Goal: Task Accomplishment & Management: Manage account settings

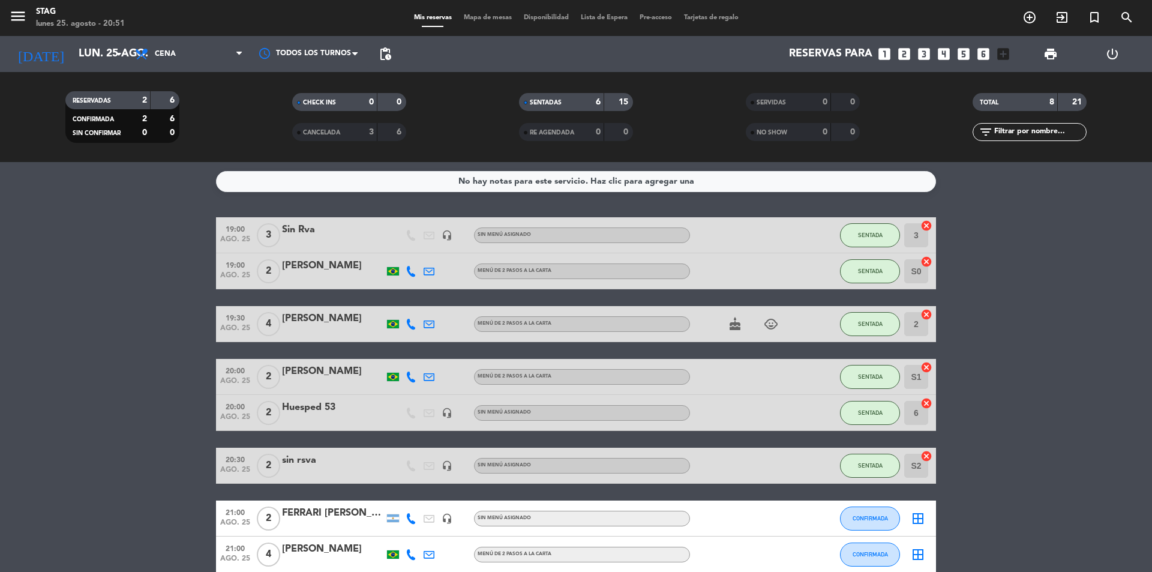
scroll to position [61, 0]
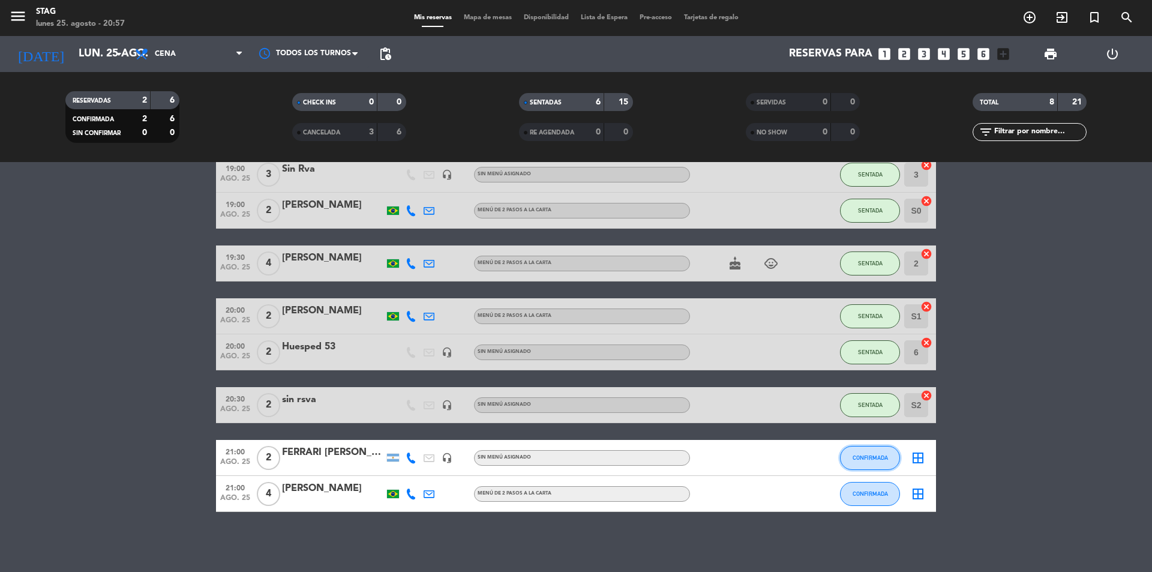
click at [879, 447] on button "CONFIRMADA" at bounding box center [870, 458] width 60 height 24
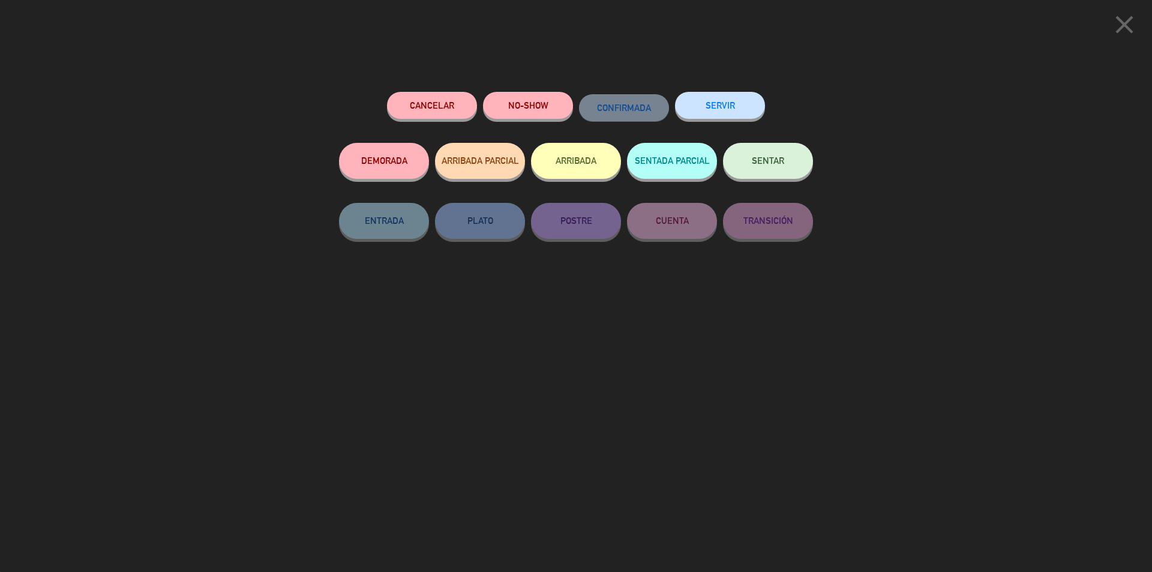
click at [768, 160] on span "SENTAR" at bounding box center [768, 160] width 32 height 10
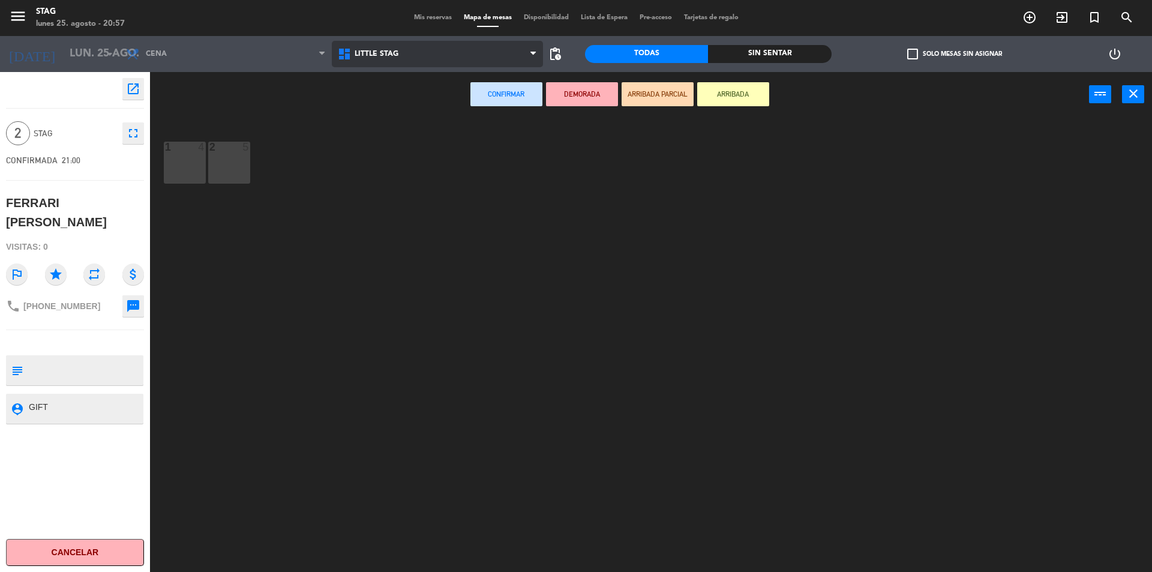
click at [372, 59] on span "Little Stag" at bounding box center [438, 54] width 212 height 26
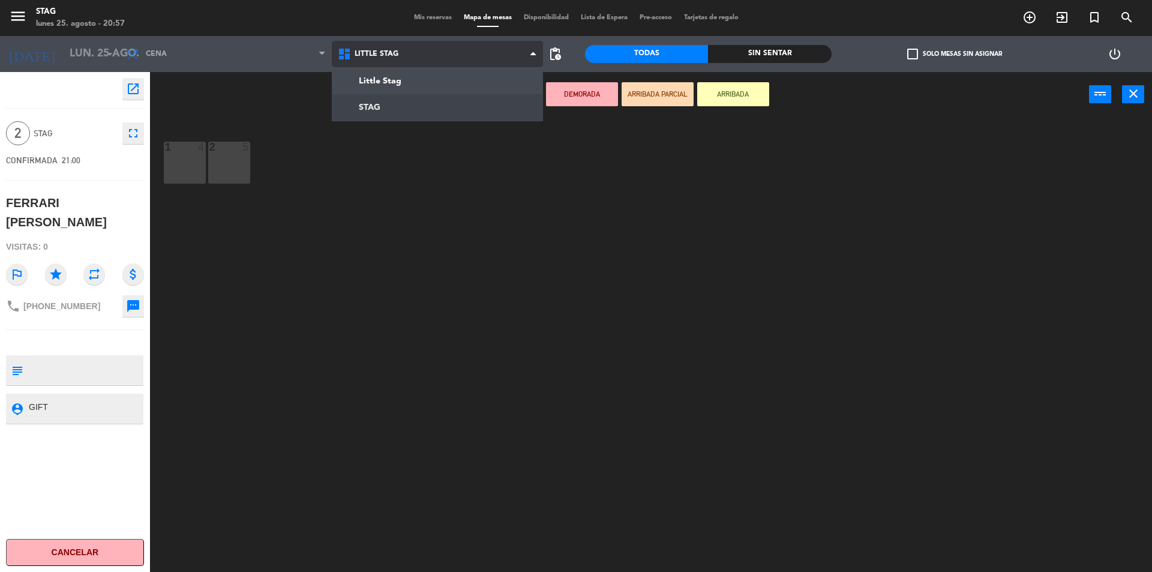
click at [368, 103] on ng-component "menu STAG lunes 25. agosto - 20:57 Mis reservas Mapa de mesas Disponibilidad Li…" at bounding box center [576, 287] width 1152 height 575
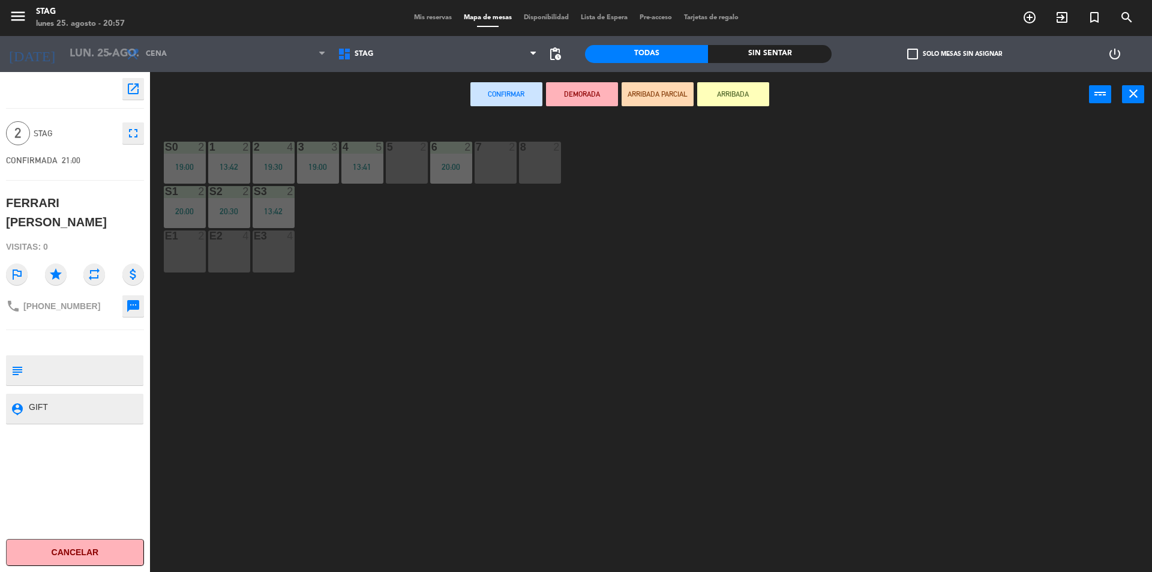
click at [482, 157] on div "7 2" at bounding box center [496, 163] width 42 height 42
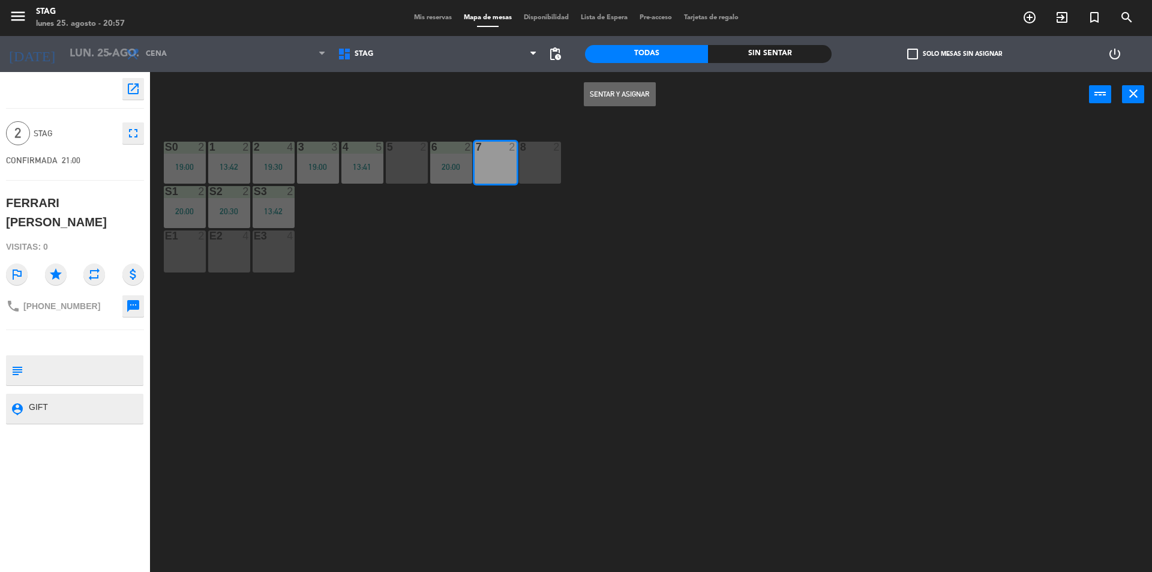
drag, startPoint x: 615, startPoint y: 90, endPoint x: 650, endPoint y: 171, distance: 88.4
click at [615, 90] on button "Sentar y Asignar" at bounding box center [620, 94] width 72 height 24
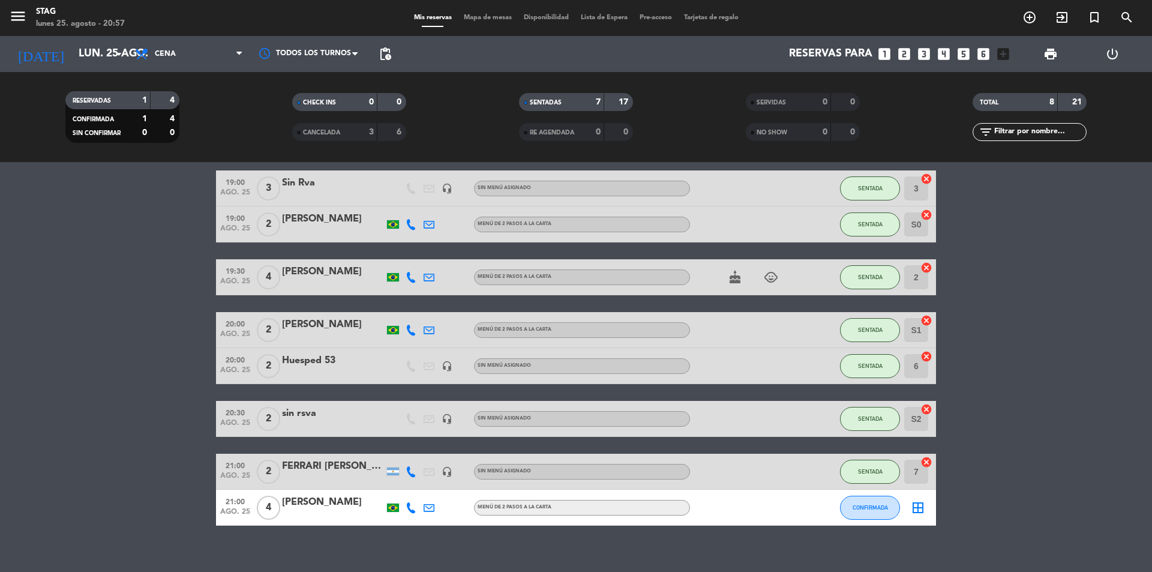
scroll to position [61, 0]
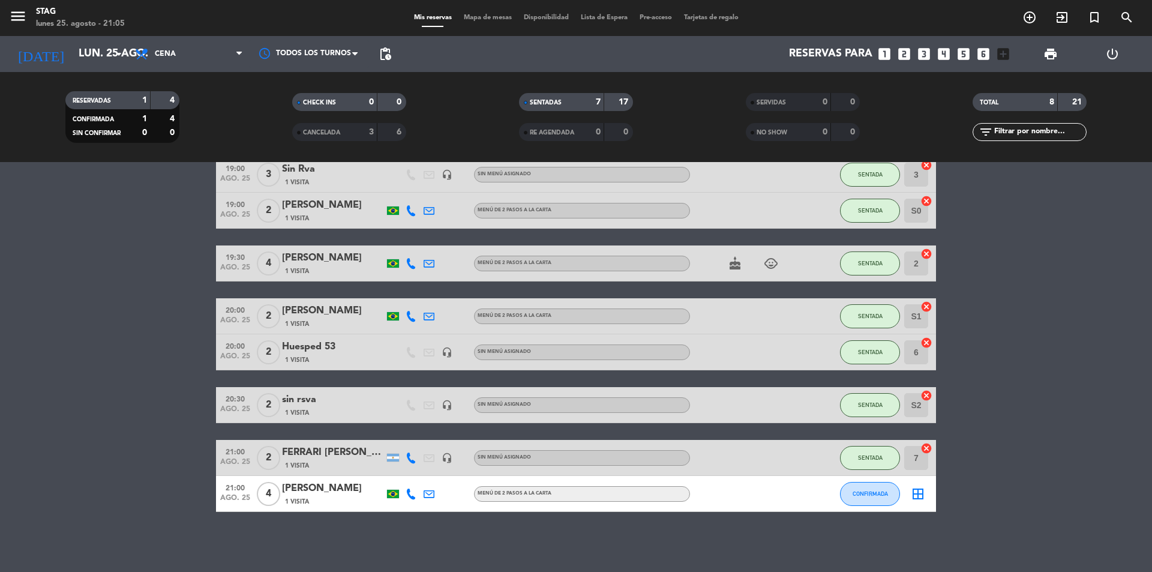
click at [325, 451] on div "FERRARI [PERSON_NAME]" at bounding box center [333, 453] width 102 height 16
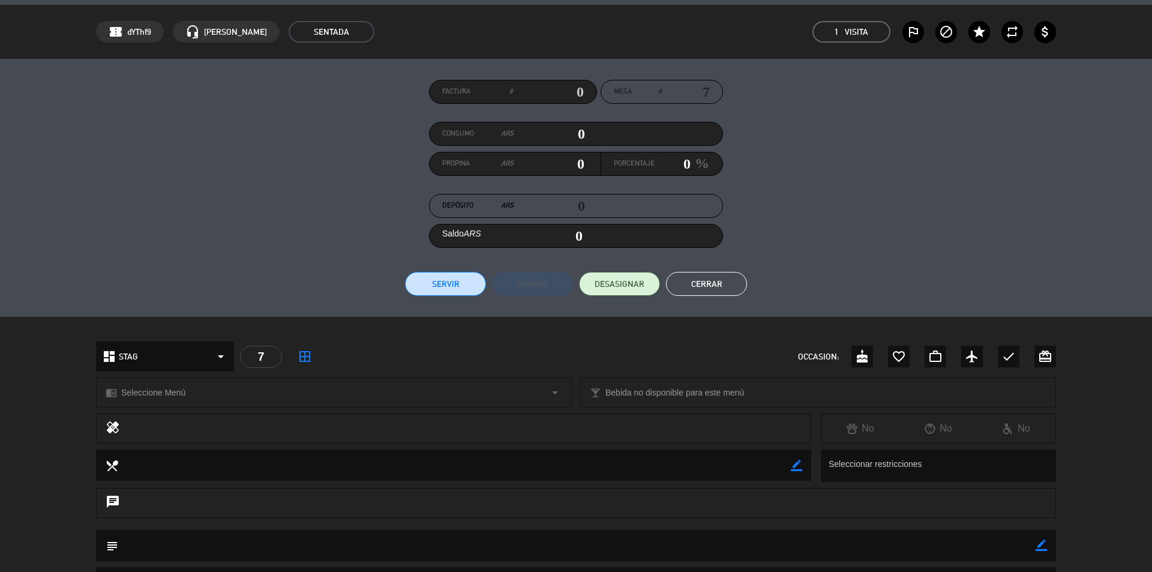
scroll to position [0, 0]
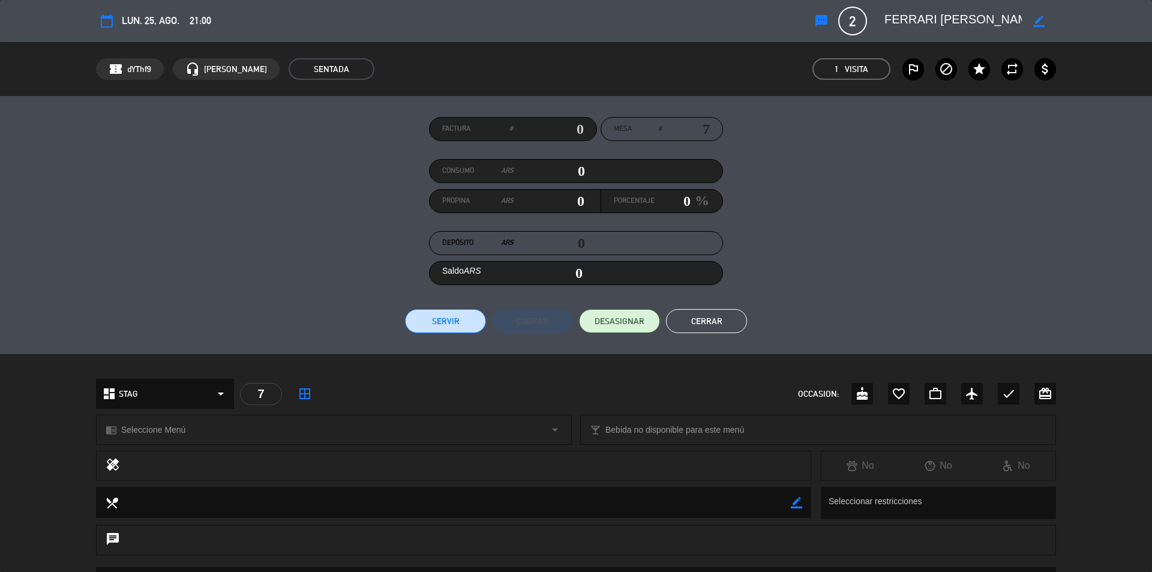
click at [720, 318] on button "Cerrar" at bounding box center [706, 321] width 81 height 24
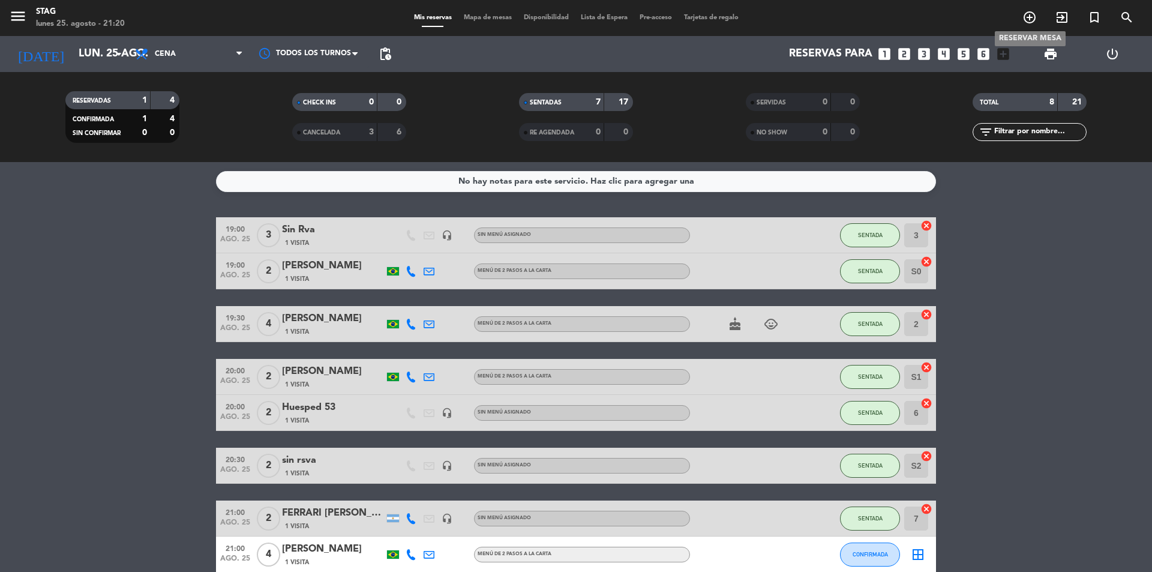
click at [1027, 19] on icon "add_circle_outline" at bounding box center [1030, 17] width 14 height 14
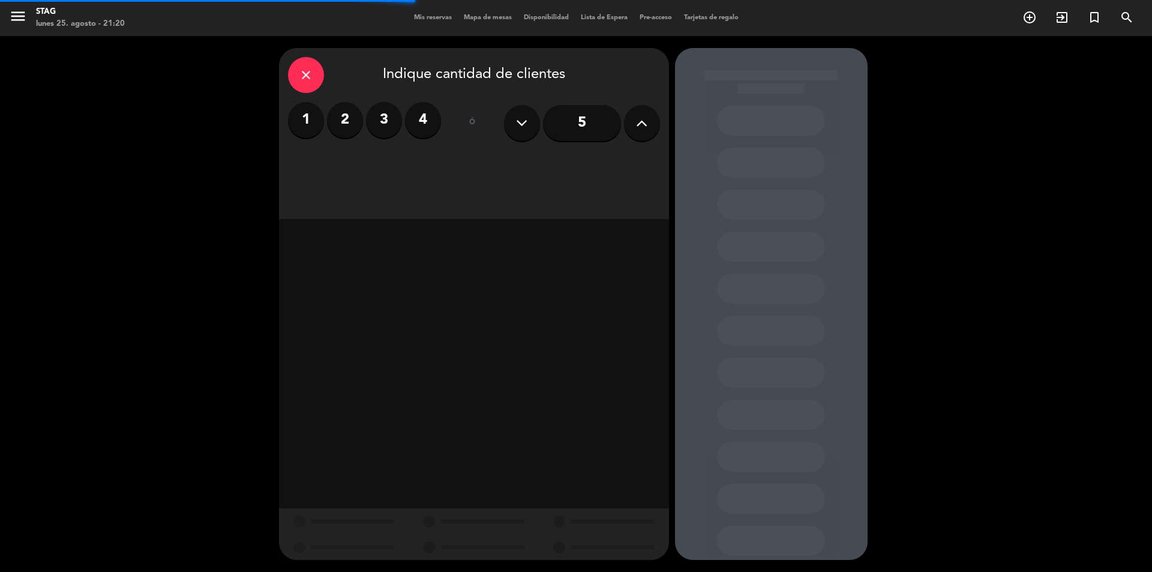
click at [304, 122] on label "1" at bounding box center [306, 120] width 36 height 36
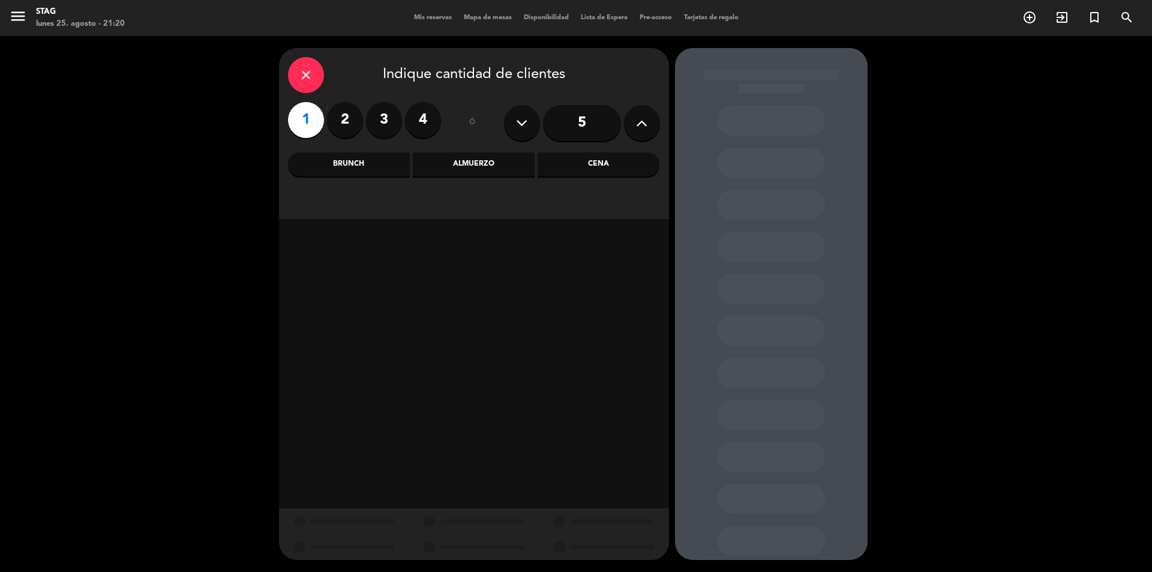
click at [615, 162] on div "Cena" at bounding box center [599, 164] width 122 height 24
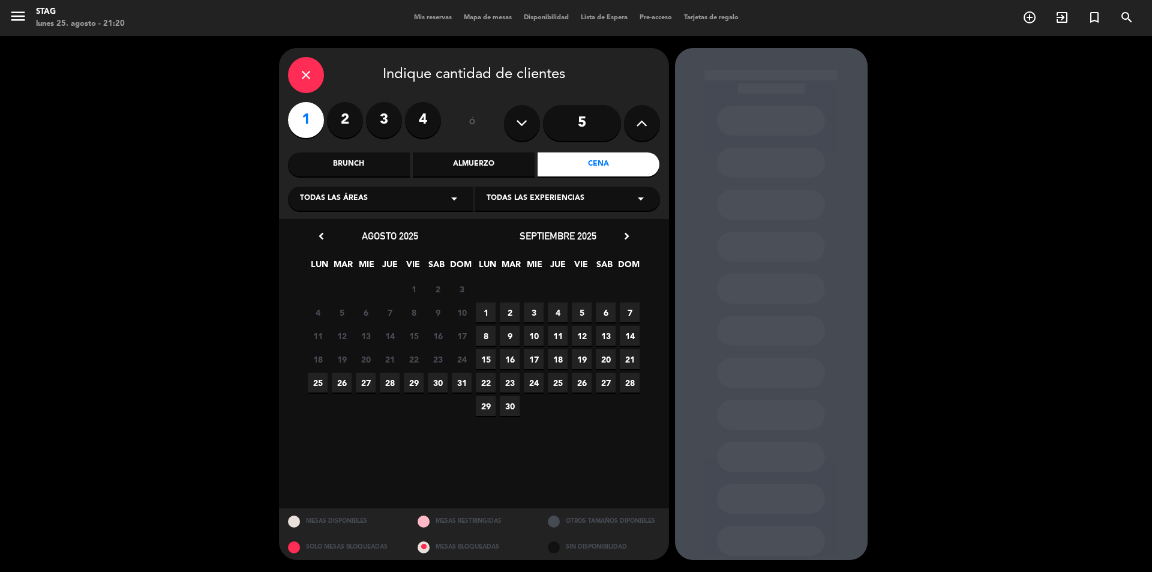
click at [319, 386] on span "25" at bounding box center [318, 383] width 20 height 20
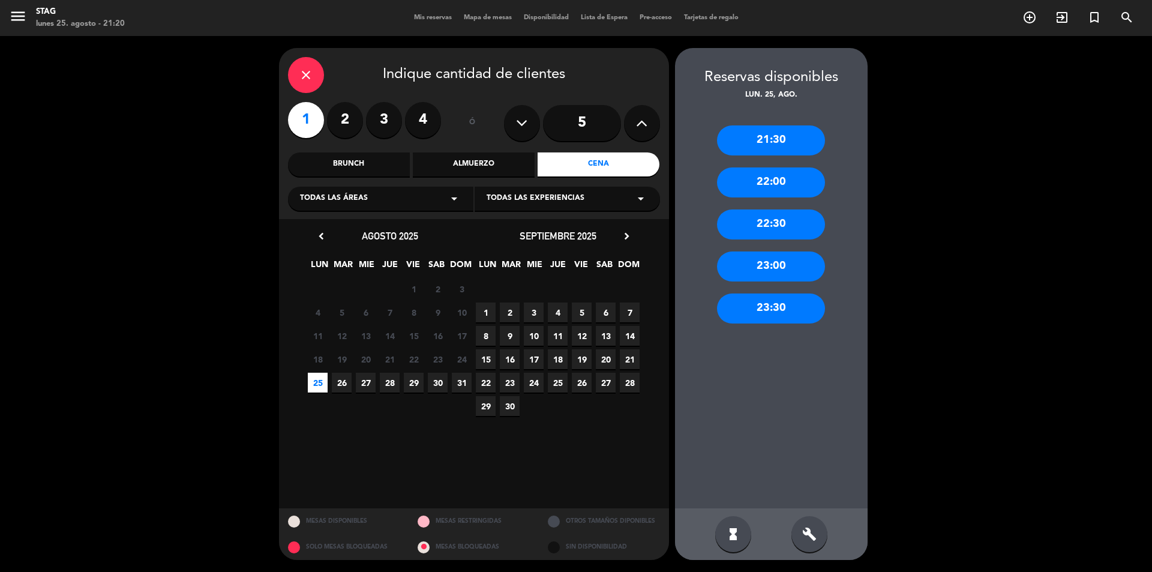
click at [789, 139] on div "21:30" at bounding box center [771, 140] width 108 height 30
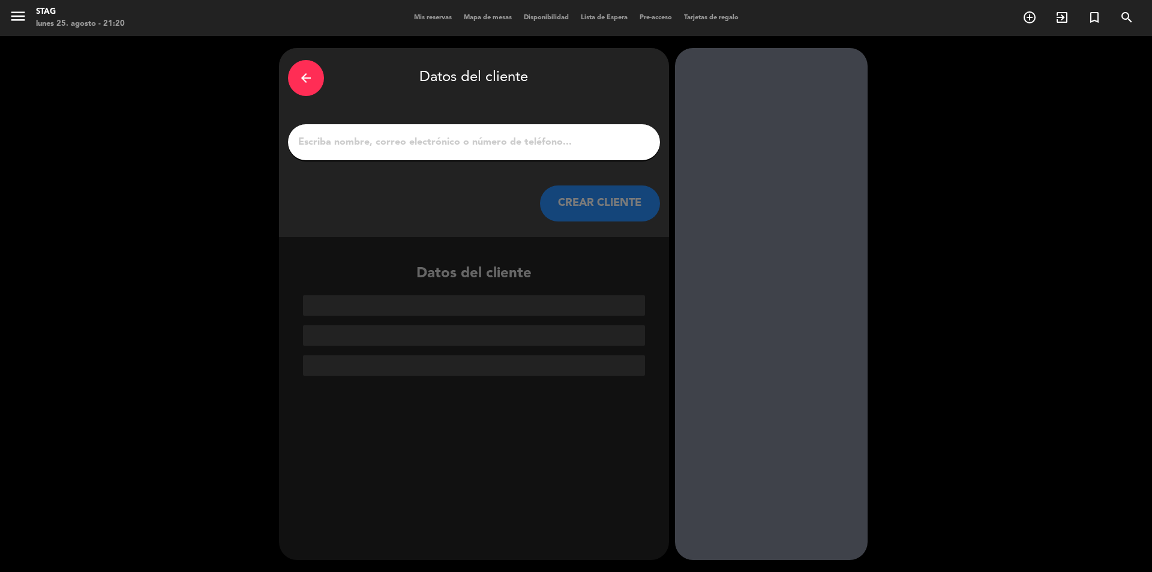
click at [358, 143] on input "1" at bounding box center [474, 142] width 354 height 17
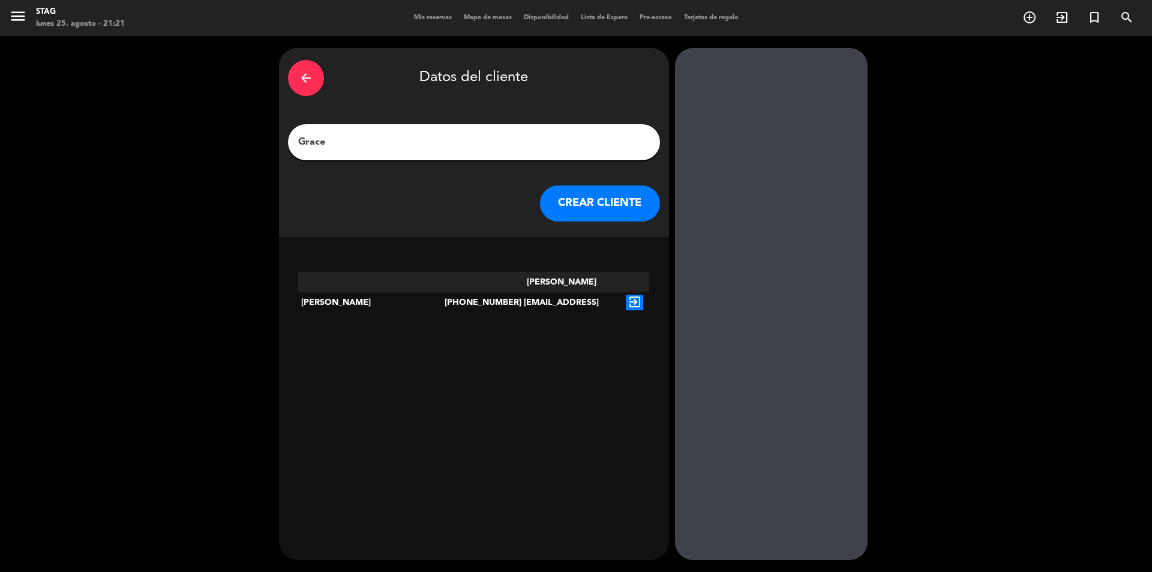
type input "Grace"
click at [592, 202] on button "CREAR CLIENTE" at bounding box center [600, 203] width 120 height 36
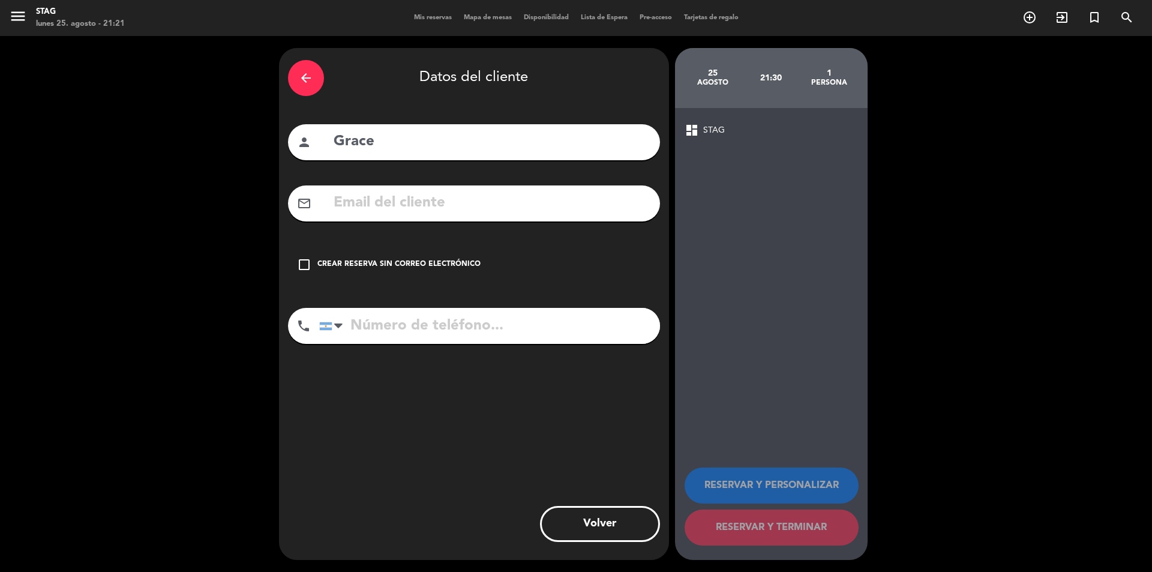
drag, startPoint x: 303, startPoint y: 264, endPoint x: 313, endPoint y: 273, distance: 13.6
click at [309, 267] on icon "check_box_outline_blank" at bounding box center [304, 264] width 14 height 14
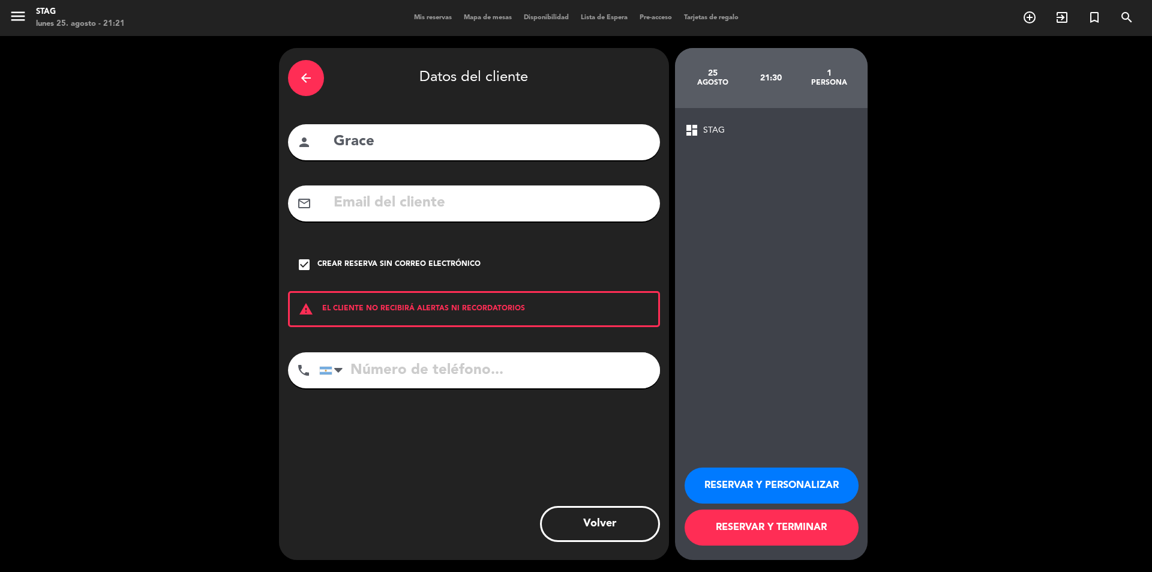
click at [769, 530] on button "RESERVAR Y TERMINAR" at bounding box center [772, 528] width 174 height 36
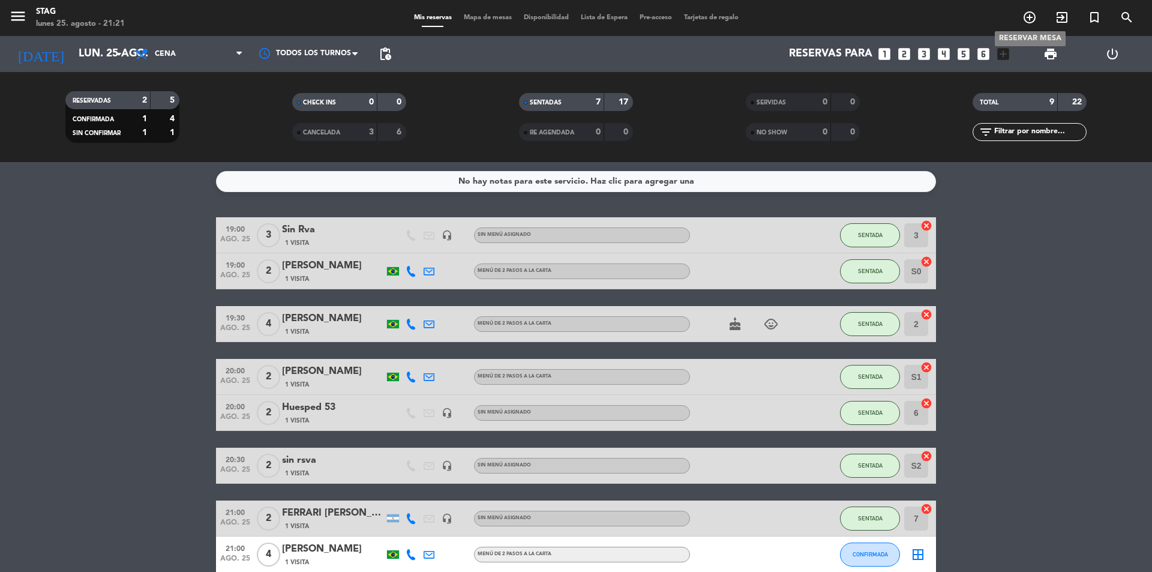
click at [1032, 14] on icon "add_circle_outline" at bounding box center [1030, 17] width 14 height 14
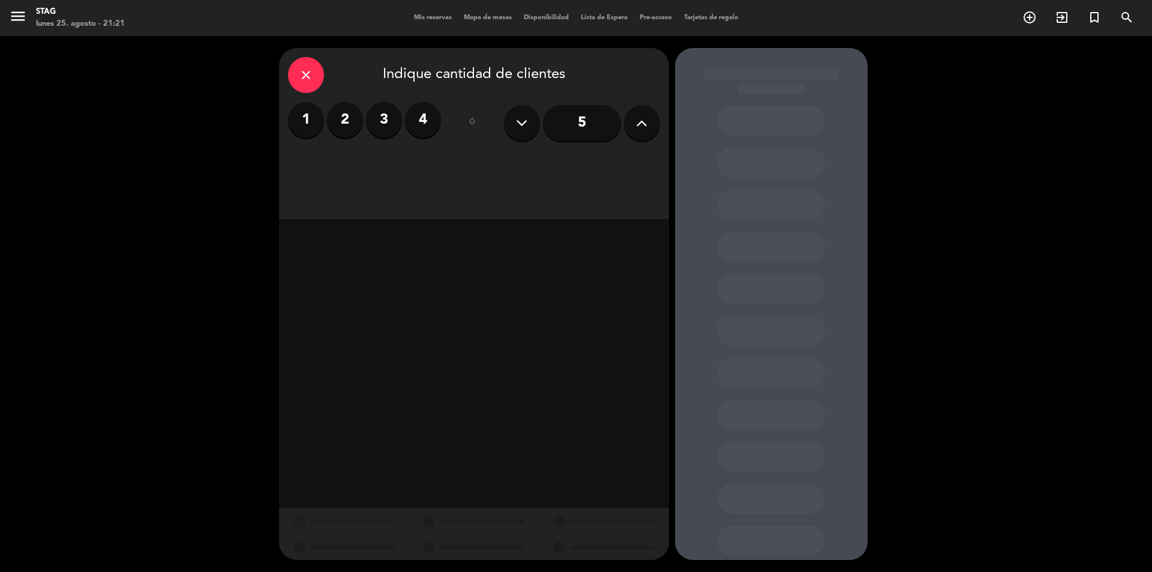
click at [305, 76] on icon "close" at bounding box center [306, 75] width 14 height 14
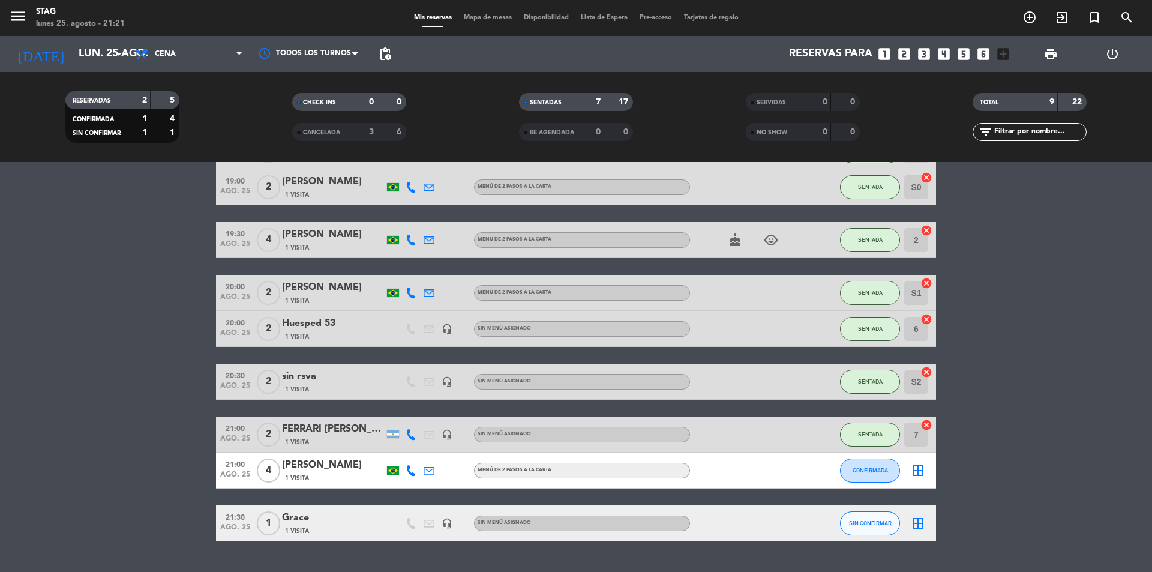
scroll to position [113, 0]
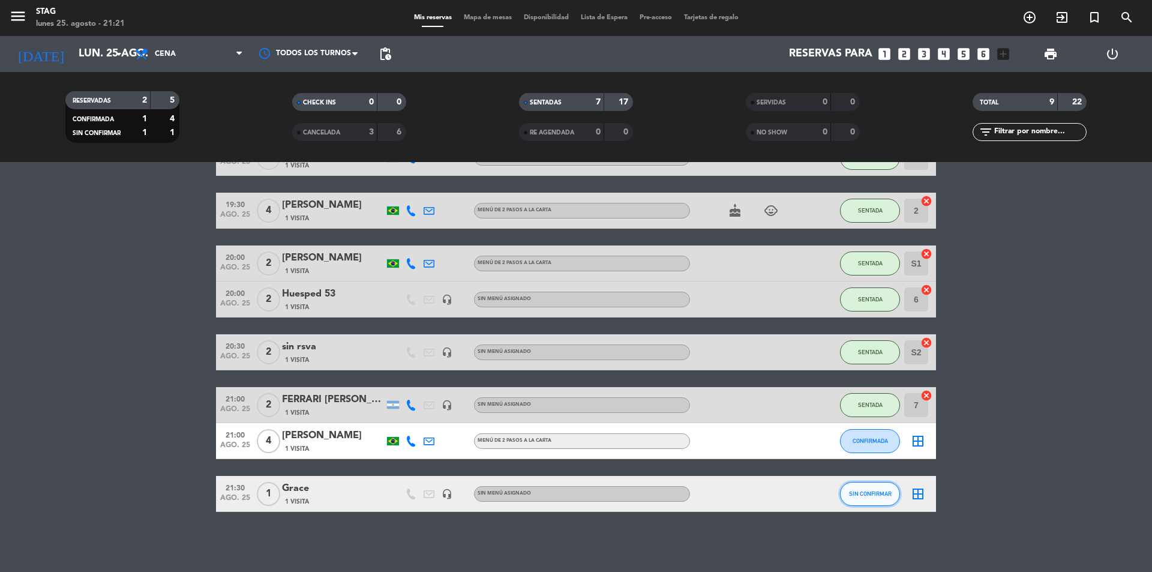
click at [876, 496] on span "SIN CONFIRMAR" at bounding box center [870, 493] width 43 height 7
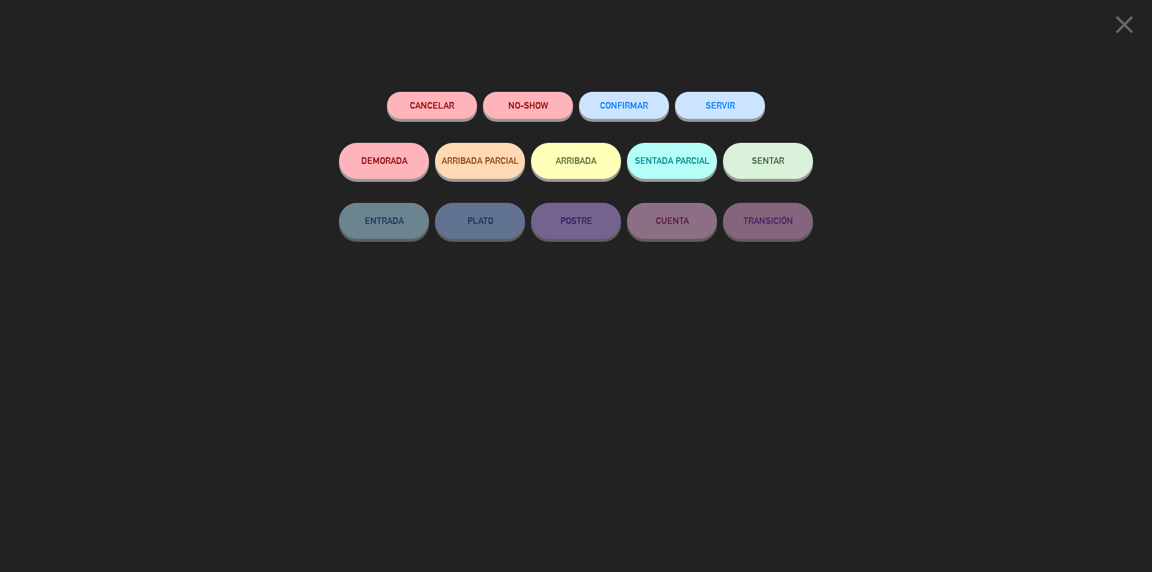
click at [780, 160] on span "SENTAR" at bounding box center [768, 160] width 32 height 10
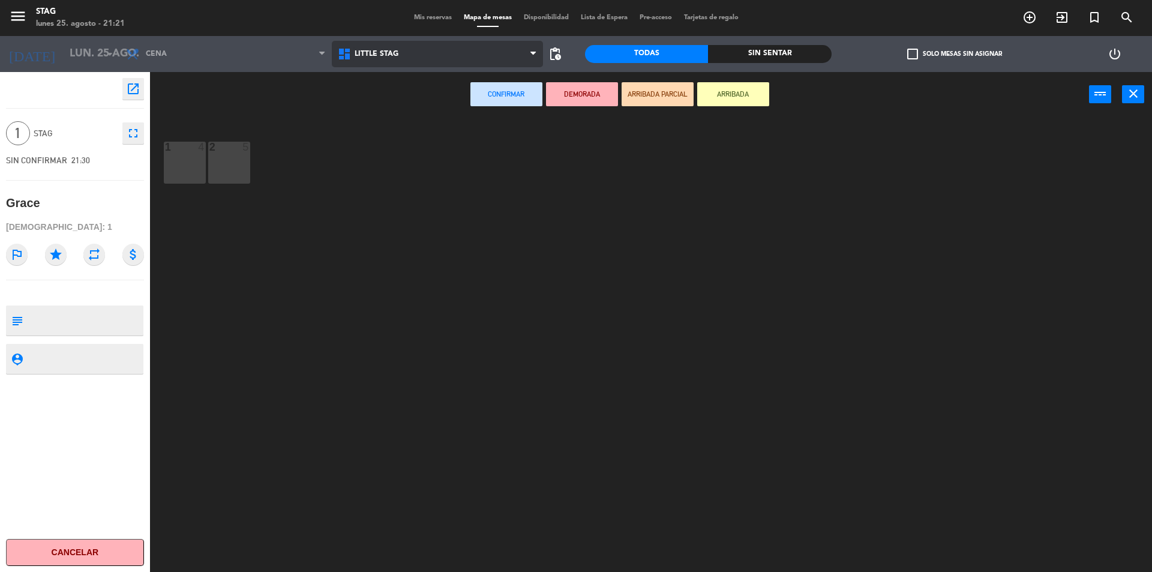
click at [354, 59] on icon at bounding box center [345, 54] width 17 height 14
click at [359, 106] on ng-component "menu STAG lunes 25. agosto - 21:21 Mis reservas Mapa de mesas Disponibilidad Li…" at bounding box center [576, 287] width 1152 height 575
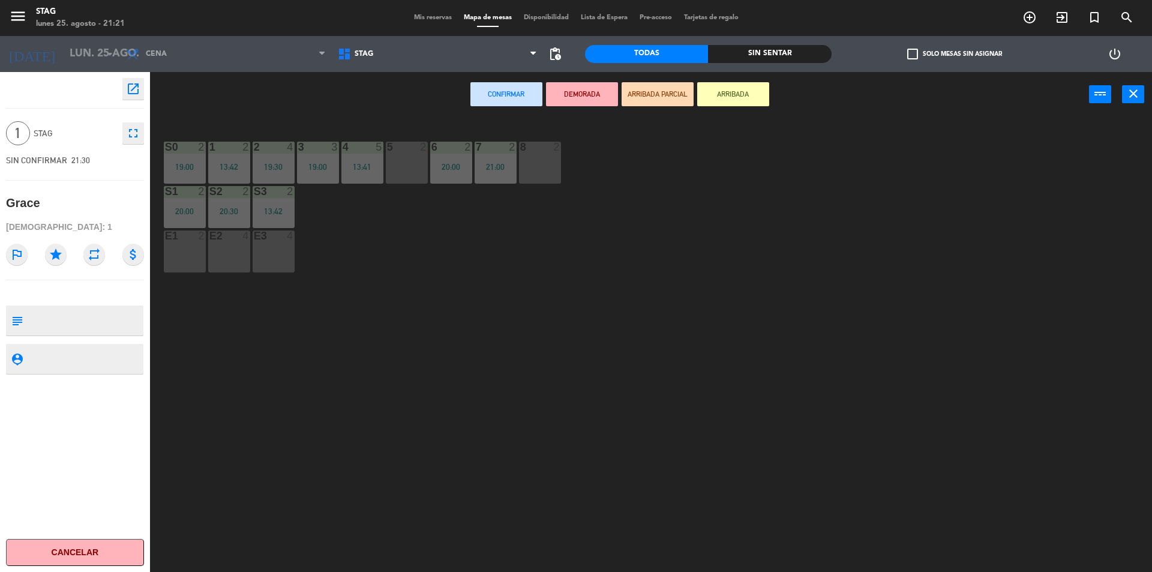
click at [546, 164] on div "8 2" at bounding box center [540, 163] width 42 height 42
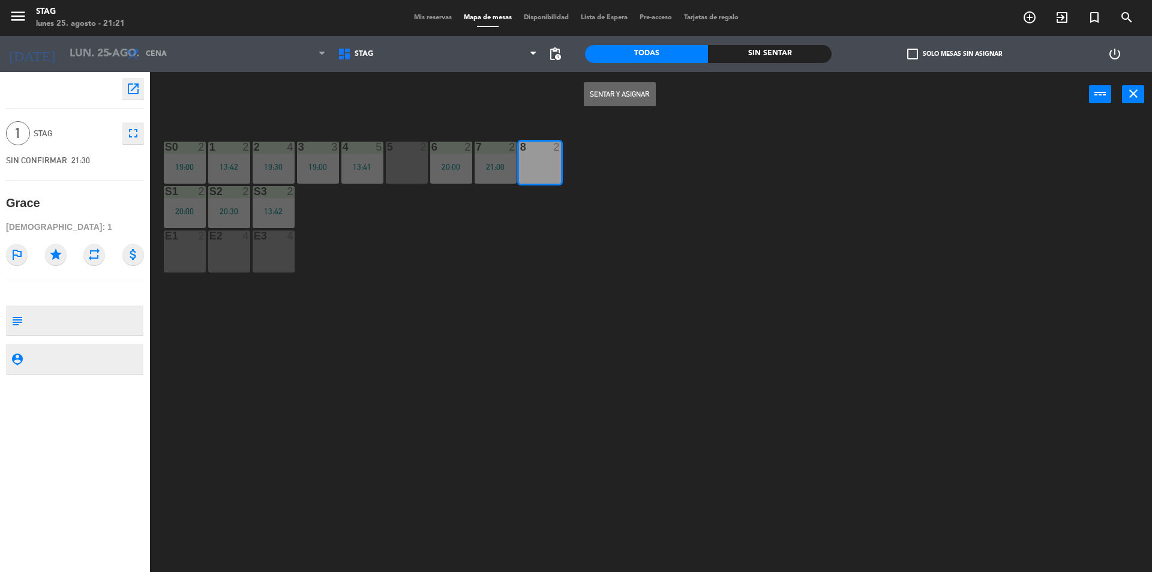
click at [625, 102] on button "Sentar y Asignar" at bounding box center [620, 94] width 72 height 24
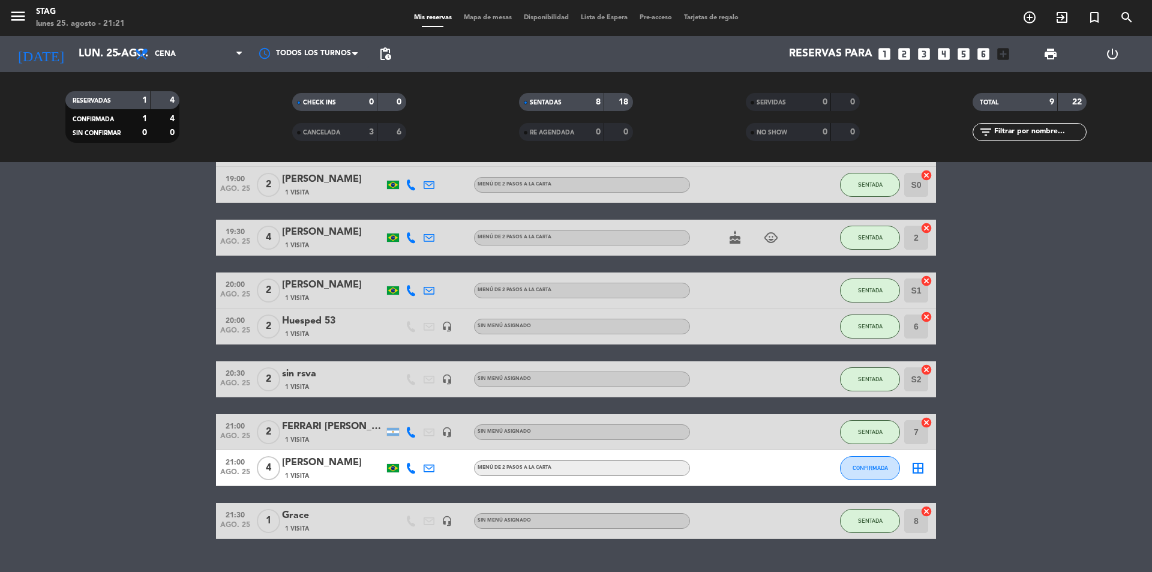
scroll to position [113, 0]
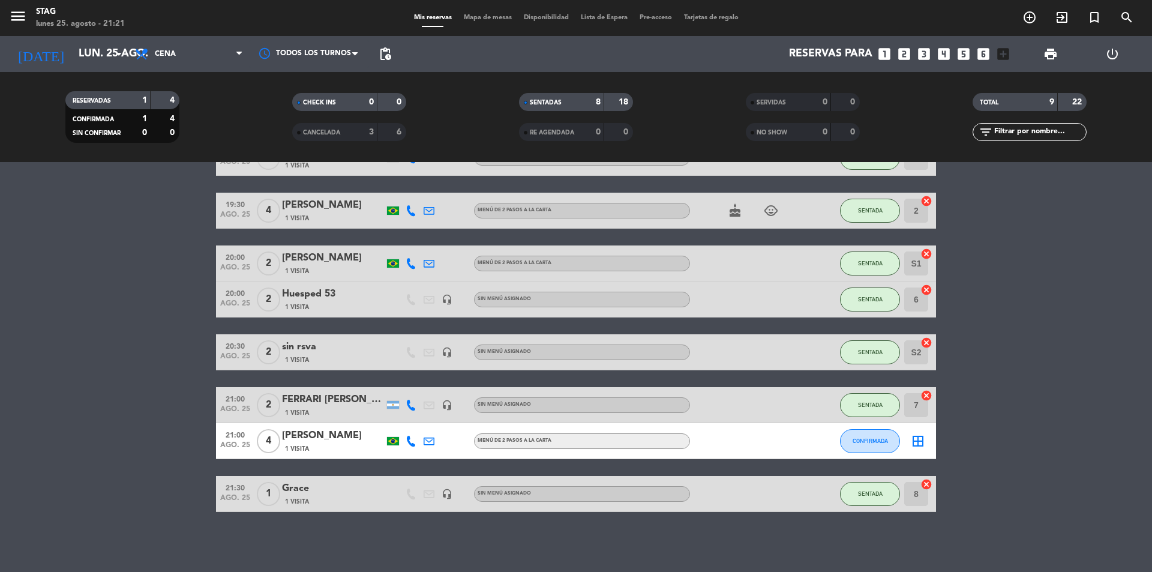
click at [313, 431] on div "[PERSON_NAME]" at bounding box center [333, 436] width 102 height 16
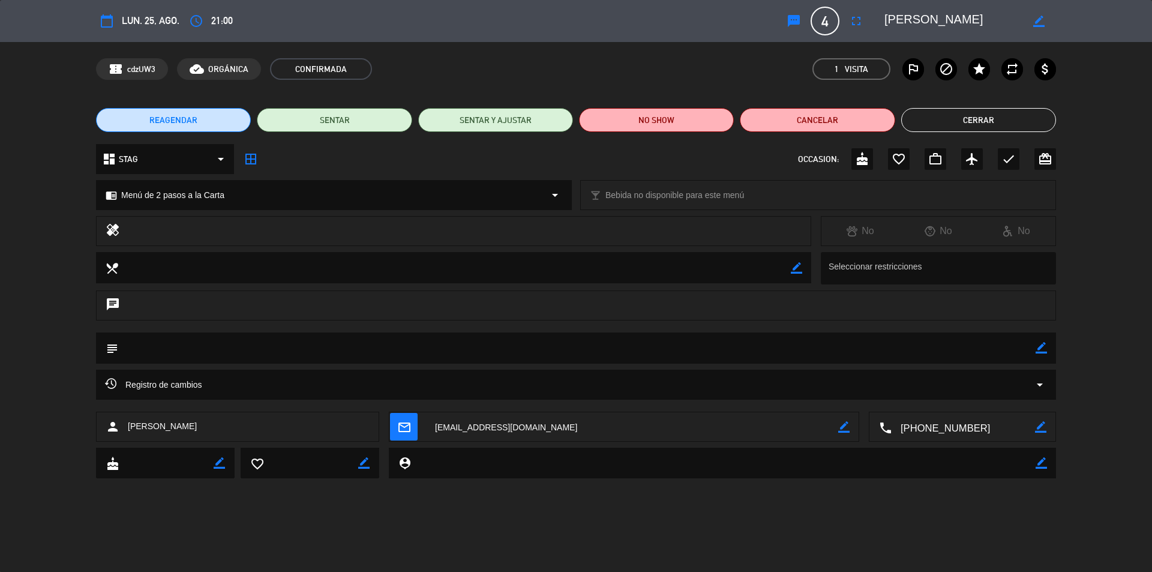
click at [938, 427] on textarea at bounding box center [963, 427] width 143 height 30
click at [939, 400] on span "Click para copiar" at bounding box center [948, 397] width 63 height 13
click at [967, 121] on button "Cerrar" at bounding box center [978, 120] width 155 height 24
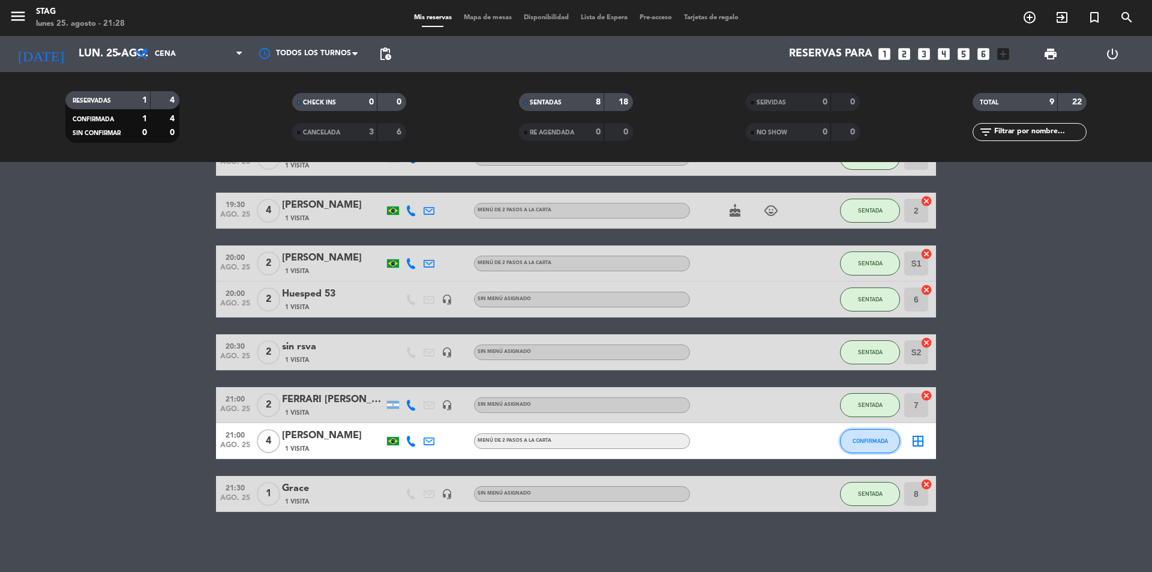
click at [867, 439] on span "CONFIRMADA" at bounding box center [870, 441] width 35 height 7
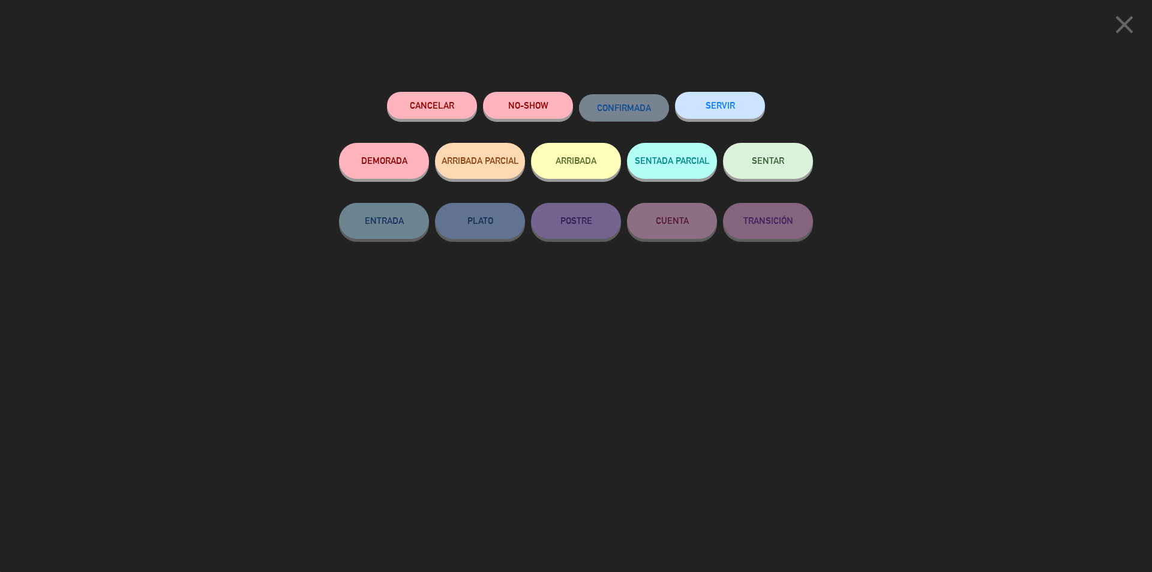
drag, startPoint x: 531, startPoint y: 107, endPoint x: 477, endPoint y: 7, distance: 114.1
click at [520, 85] on div "Cancelar NO-SHOW CONFIRMADA SERVIR DEMORADA ARRIBADA PARCIAL ARRIBADA SENTADA P…" at bounding box center [576, 327] width 491 height 489
click at [524, 100] on button "NO-SHOW" at bounding box center [528, 105] width 90 height 27
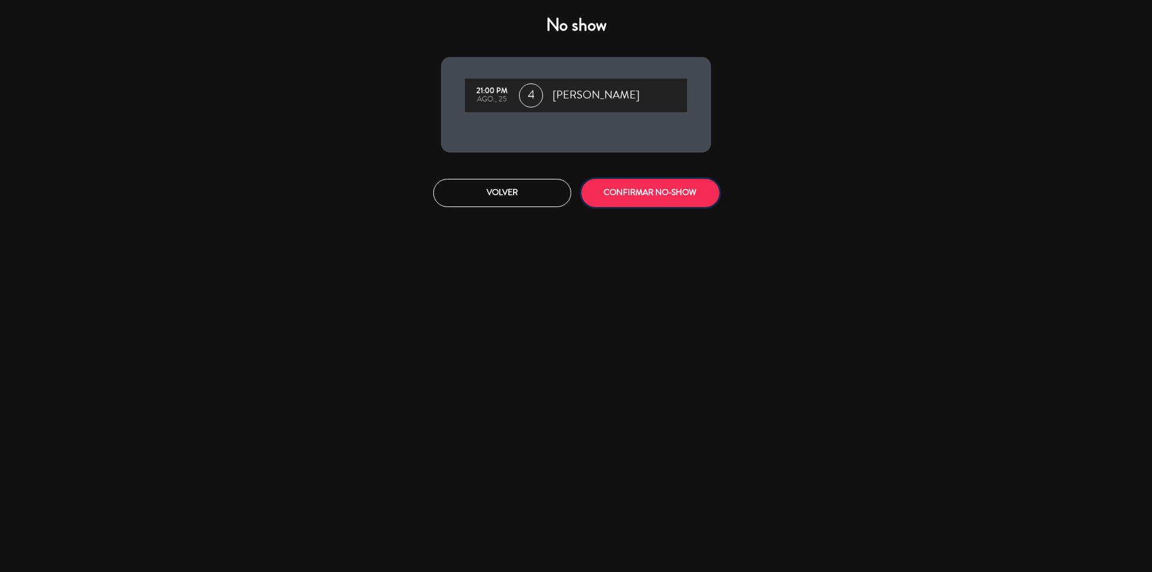
click at [671, 187] on button "CONFIRMAR NO-SHOW" at bounding box center [651, 193] width 138 height 28
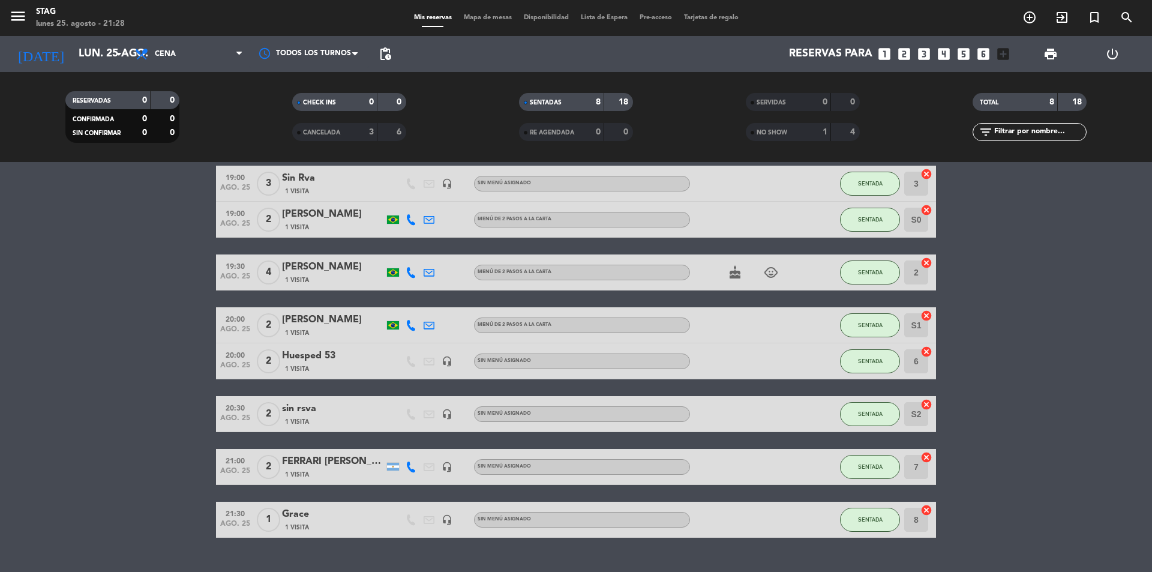
scroll to position [77, 0]
